Goal: Transaction & Acquisition: Book appointment/travel/reservation

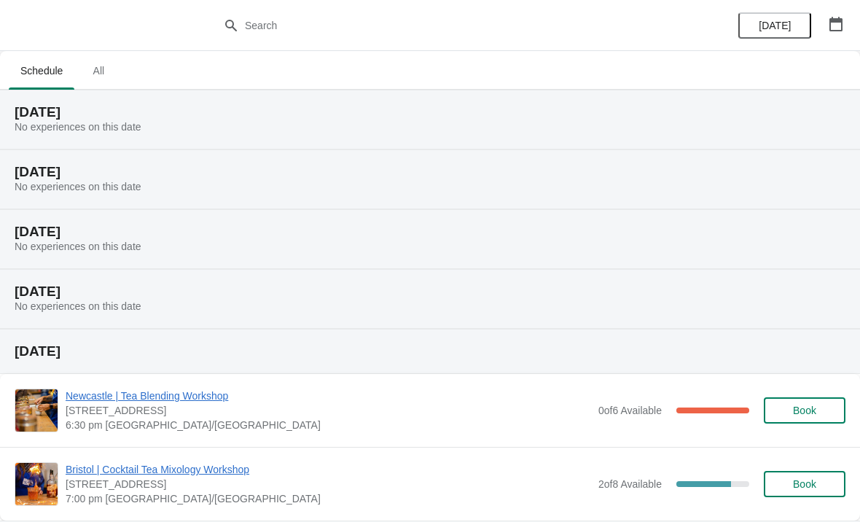
click at [833, 23] on icon "button" at bounding box center [836, 24] width 15 height 15
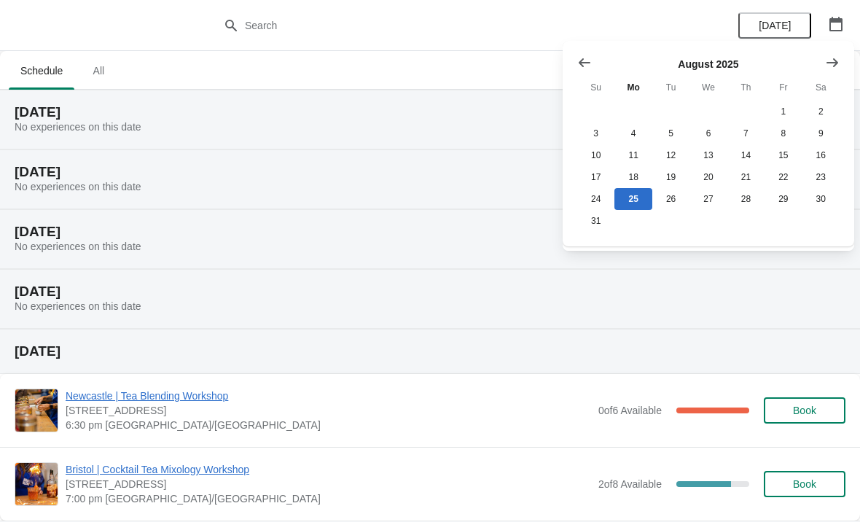
click at [835, 55] on icon "Show next month, September 2025" at bounding box center [832, 62] width 15 height 15
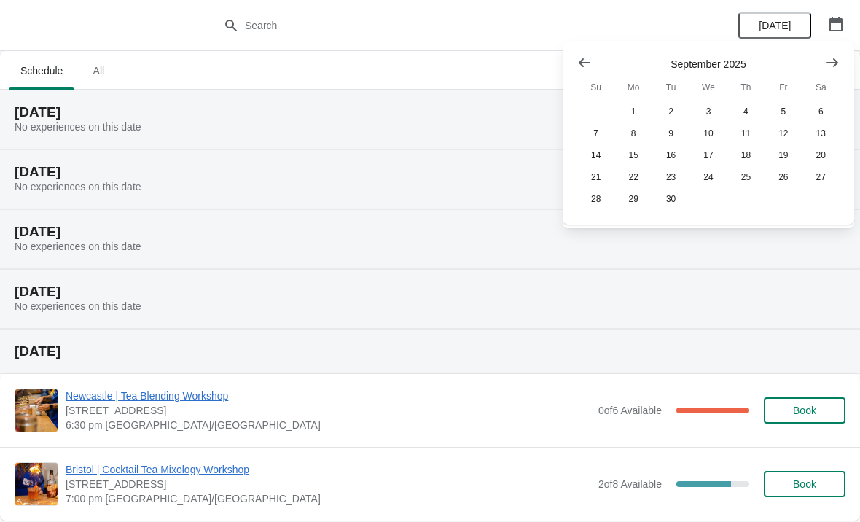
click at [839, 55] on icon "Show next month, October 2025" at bounding box center [832, 62] width 15 height 15
click at [785, 149] on button "17" at bounding box center [782, 155] width 37 height 22
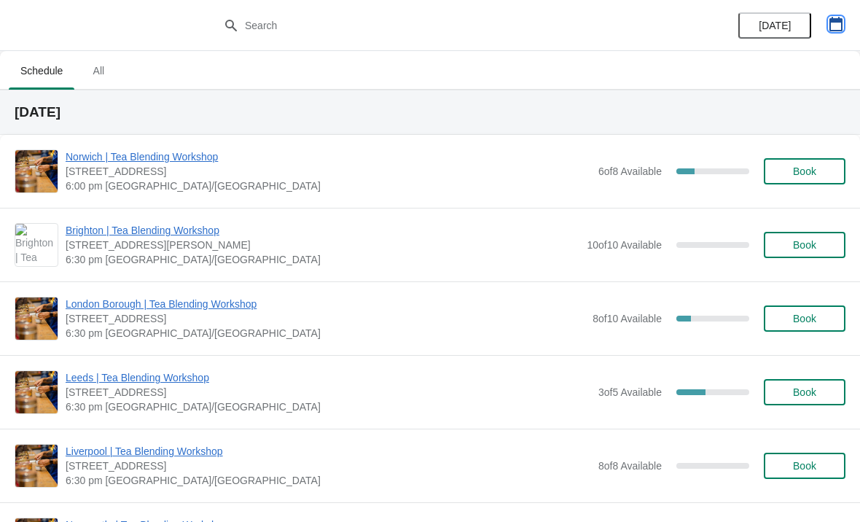
click at [836, 19] on icon "button" at bounding box center [835, 24] width 13 height 15
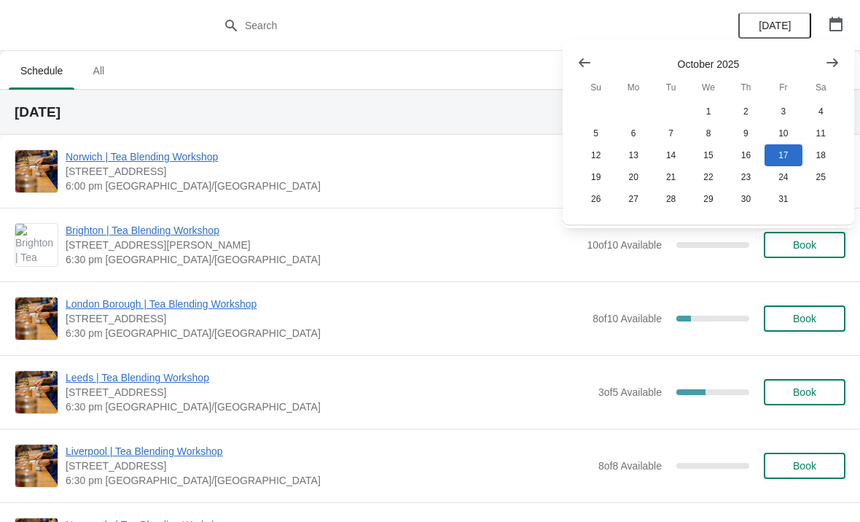
click at [588, 59] on icon "Show previous month, September 2025" at bounding box center [584, 62] width 15 height 15
click at [743, 154] on button "18" at bounding box center [745, 155] width 37 height 22
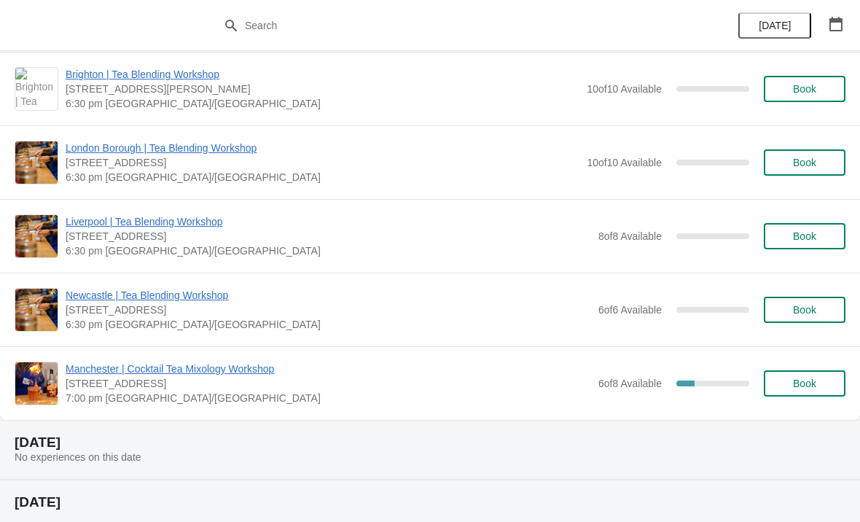
scroll to position [423, 0]
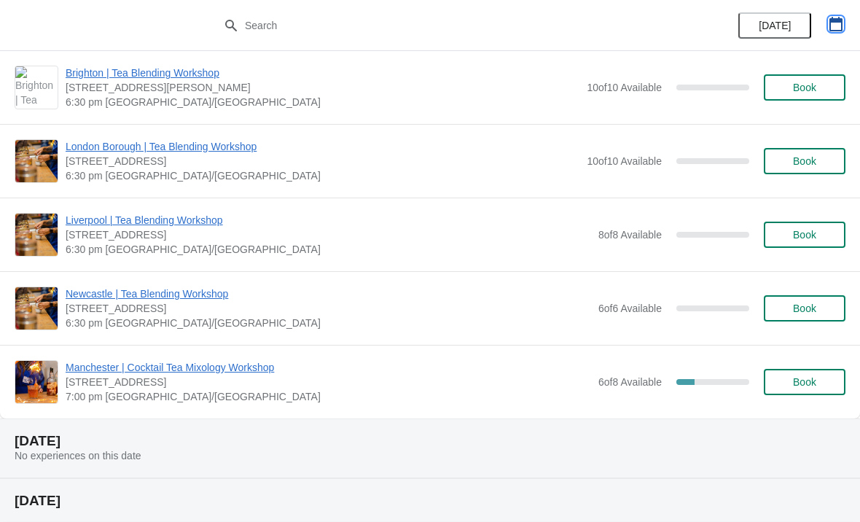
click at [842, 17] on icon "button" at bounding box center [836, 24] width 15 height 15
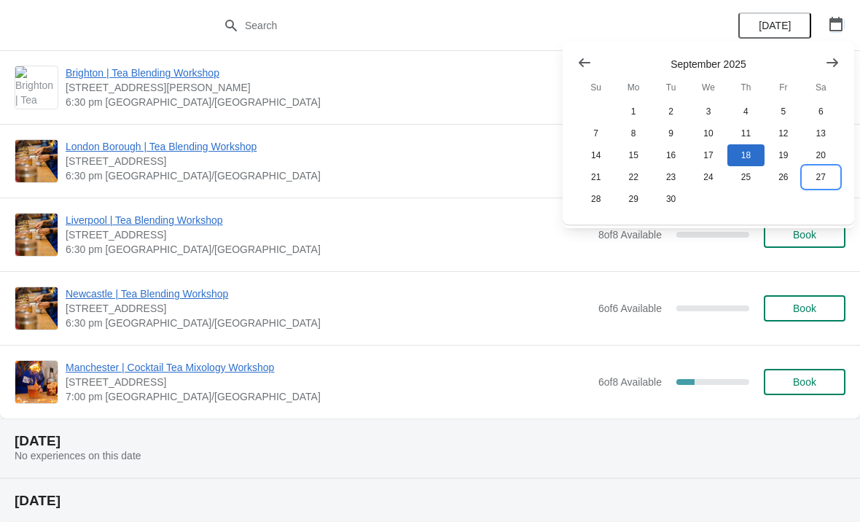
click at [830, 170] on button "27" at bounding box center [820, 177] width 37 height 22
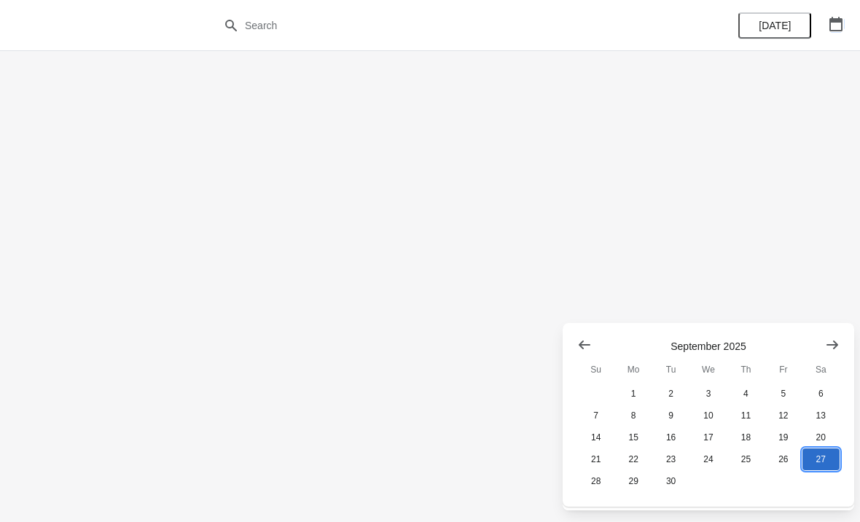
scroll to position [0, 0]
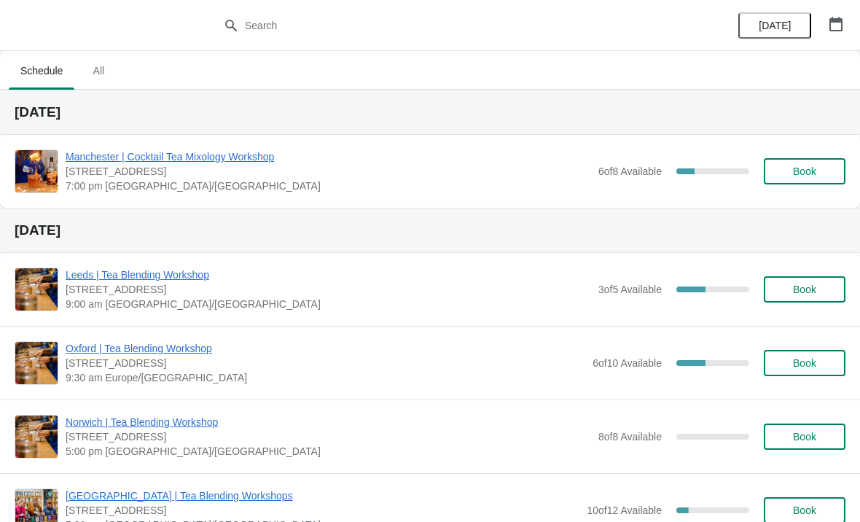
click at [251, 162] on span "Manchester | Cocktail Tea Mixology Workshop" at bounding box center [328, 156] width 525 height 15
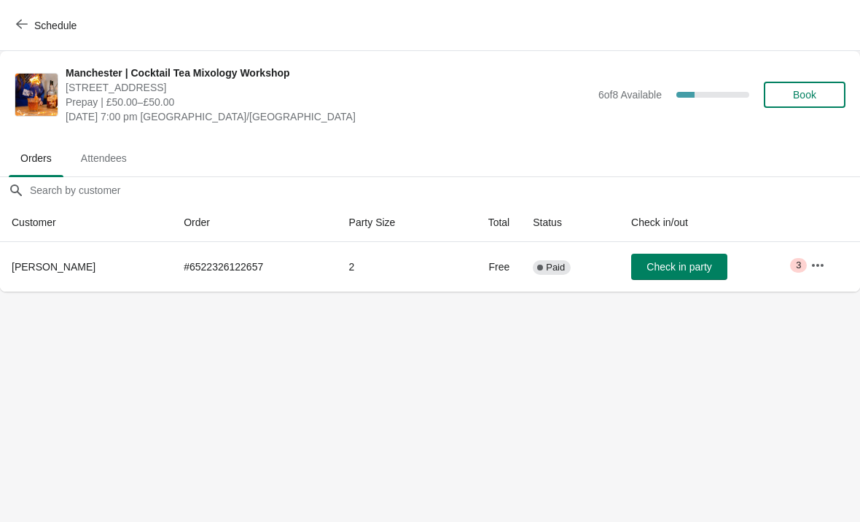
click at [822, 95] on span "Book" at bounding box center [804, 95] width 55 height 12
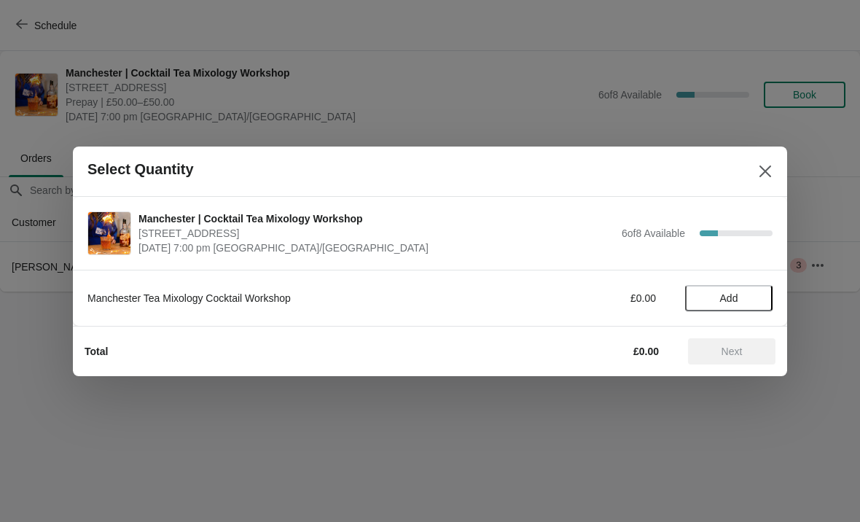
click at [742, 302] on span "Add" at bounding box center [728, 298] width 61 height 12
click at [748, 301] on icon at bounding box center [753, 297] width 15 height 15
click at [750, 345] on span "Next" at bounding box center [732, 351] width 64 height 12
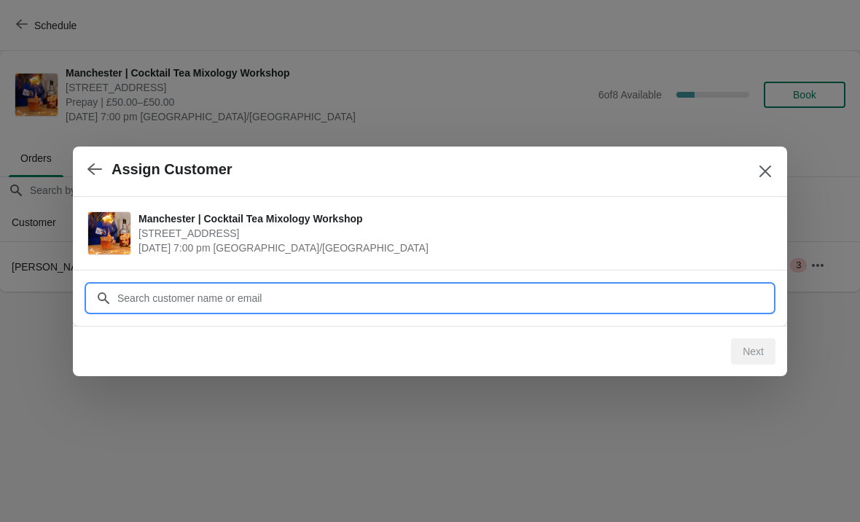
click at [703, 294] on input "Customer" at bounding box center [445, 298] width 656 height 26
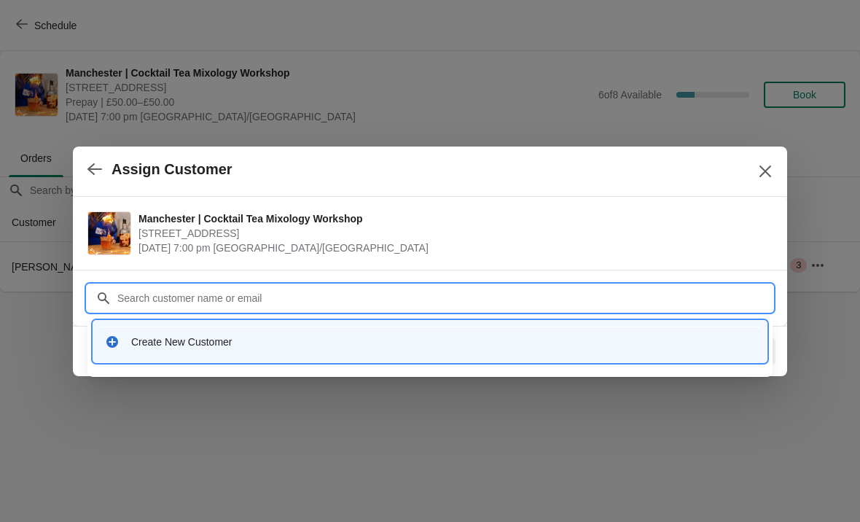
click at [468, 341] on div "Create New Customer" at bounding box center [443, 342] width 624 height 15
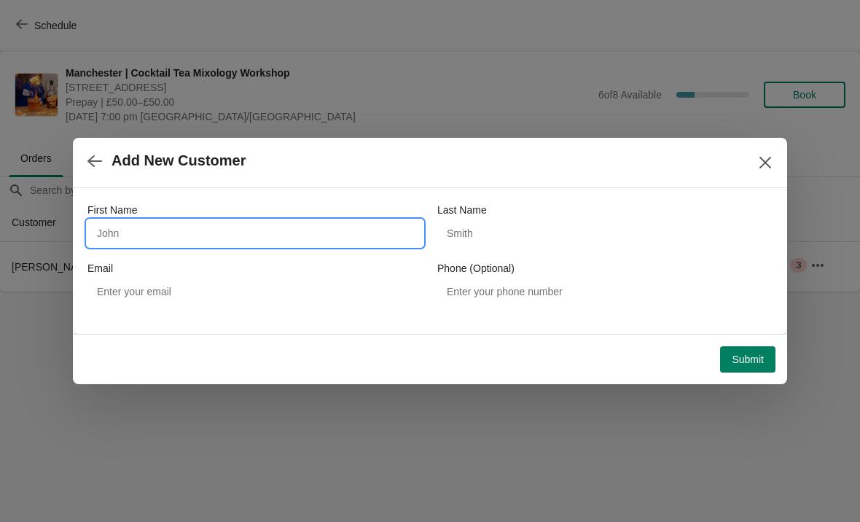
click at [353, 224] on input "First Name" at bounding box center [254, 233] width 335 height 26
type input "[PERSON_NAME]"
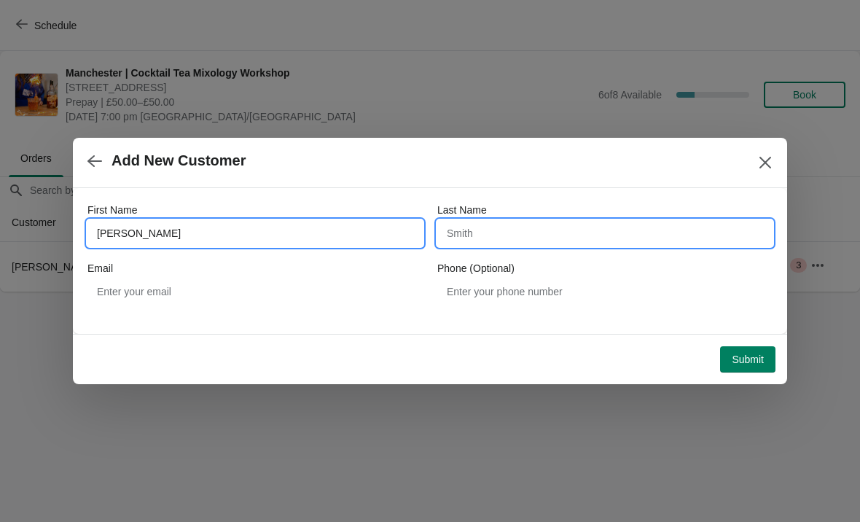
click at [600, 235] on input "Last Name" at bounding box center [604, 233] width 335 height 26
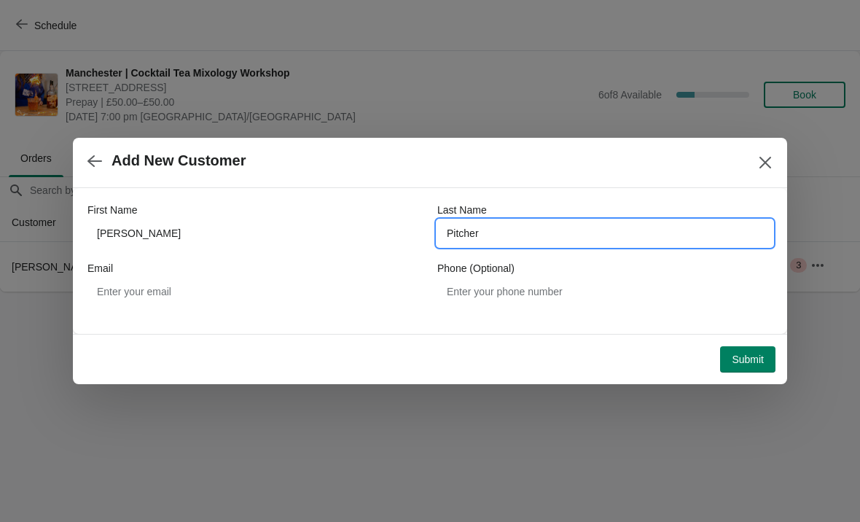
type input "Pitcher"
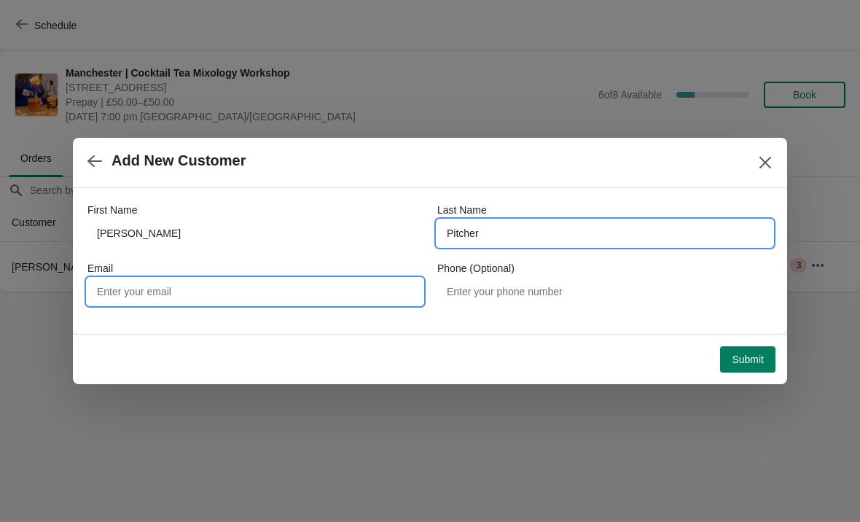
click at [293, 294] on input "Email" at bounding box center [254, 291] width 335 height 26
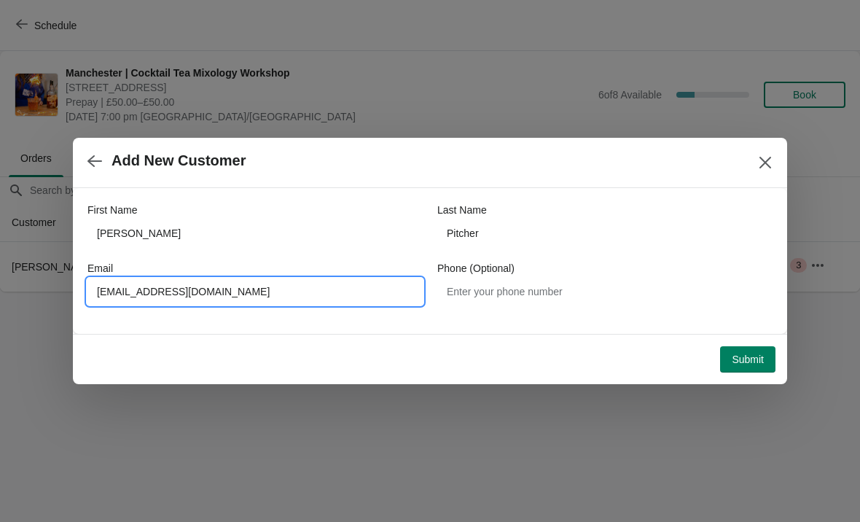
type input "[EMAIL_ADDRESS][DOMAIN_NAME]"
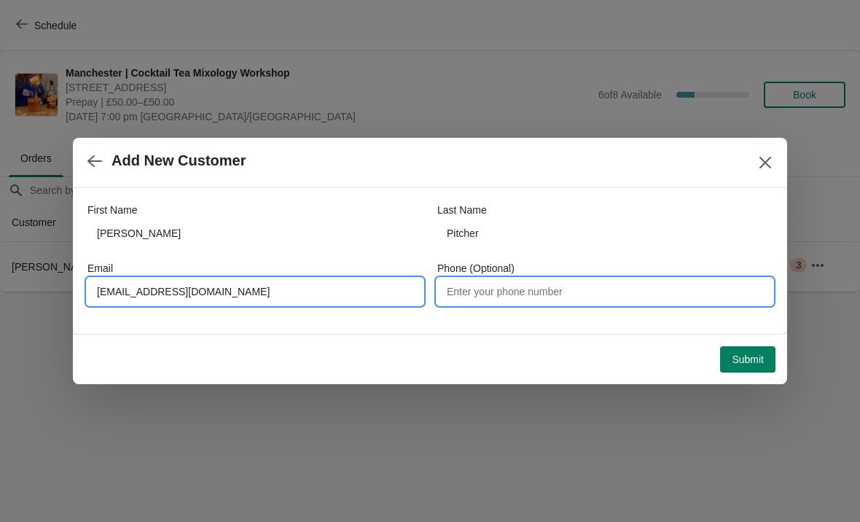
click at [611, 303] on input "Phone (Optional)" at bounding box center [604, 291] width 335 height 26
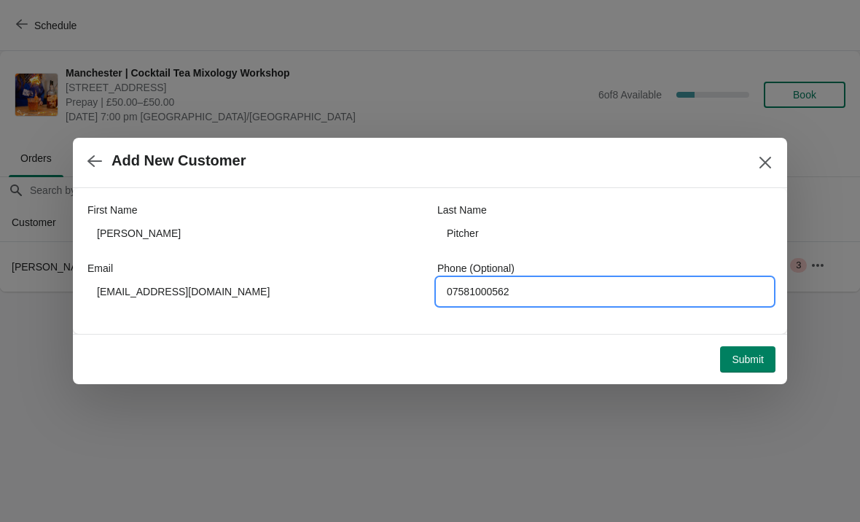
type input "07581000562"
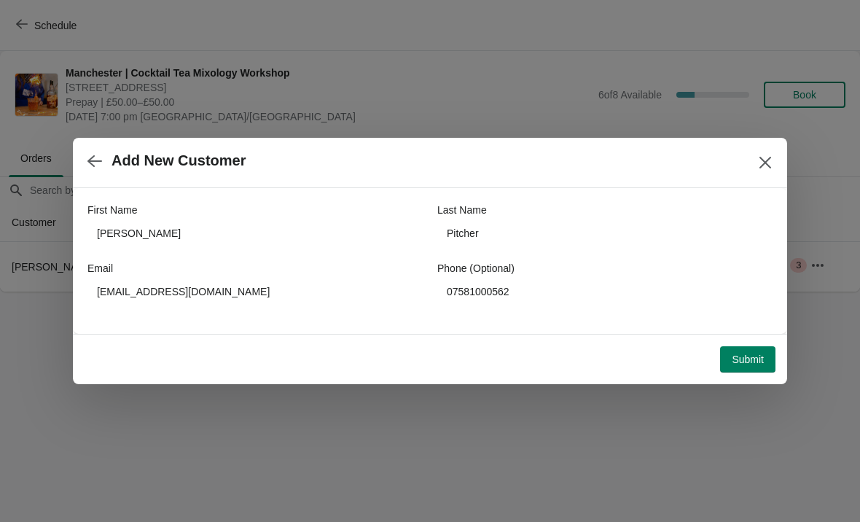
click at [756, 347] on button "Submit" at bounding box center [747, 359] width 55 height 26
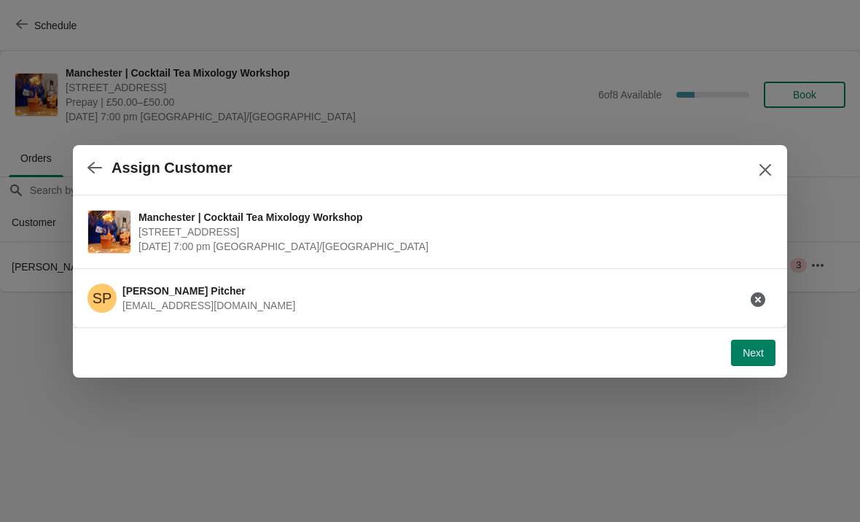
click at [744, 362] on button "Next" at bounding box center [753, 353] width 44 height 26
select select "No"
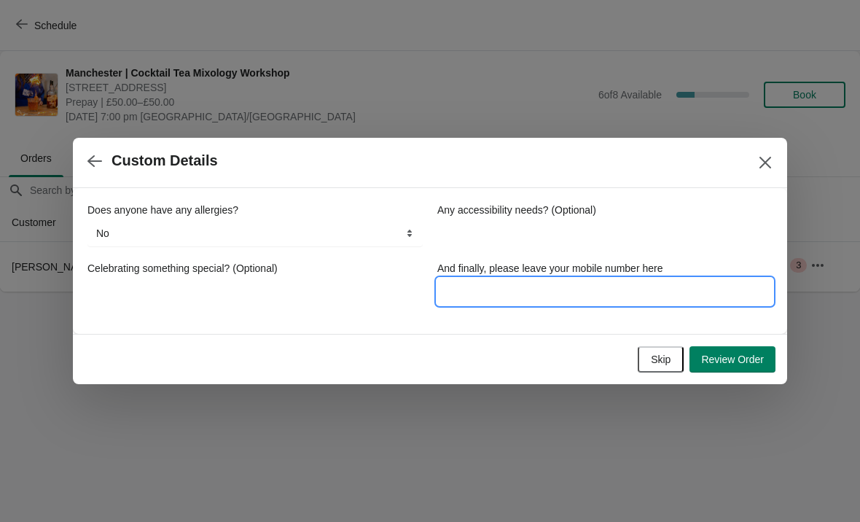
click at [738, 282] on input "And finally, please leave your mobile number here" at bounding box center [604, 291] width 335 height 26
type input "07581000562"
click at [748, 364] on span "Review Order" at bounding box center [732, 359] width 63 height 12
